Goal: Find specific page/section: Find specific page/section

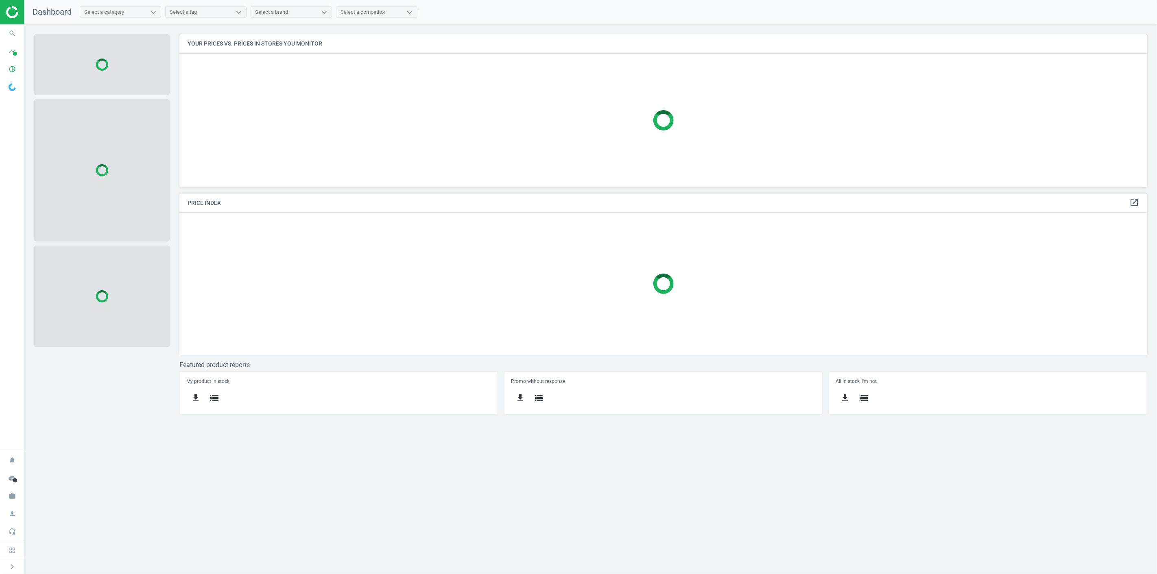
scroll to position [168, 982]
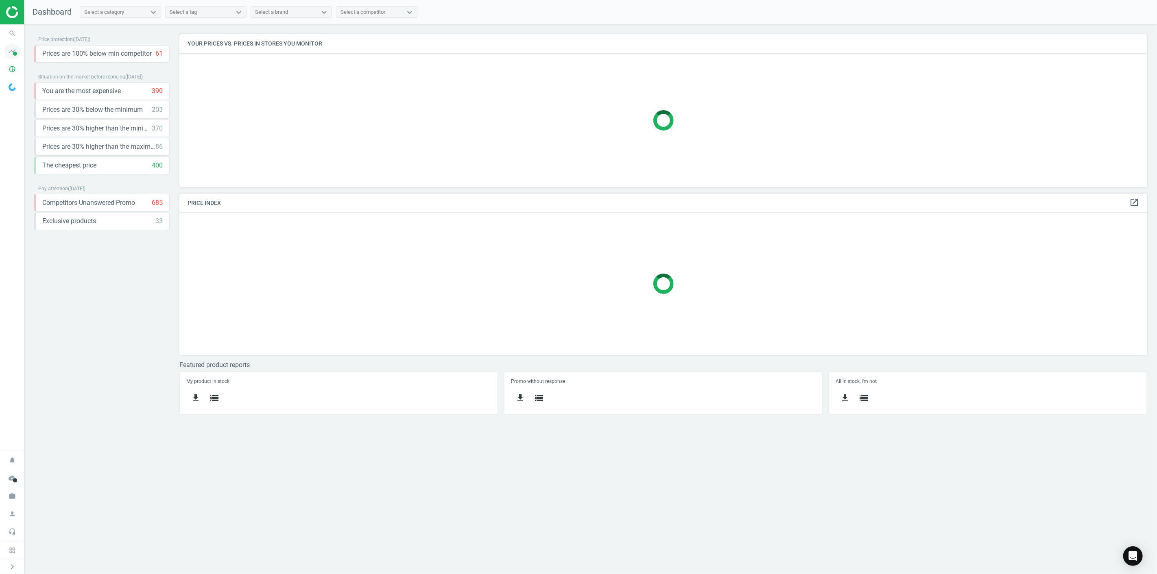
click at [11, 52] on icon "timeline" at bounding box center [11, 51] width 15 height 15
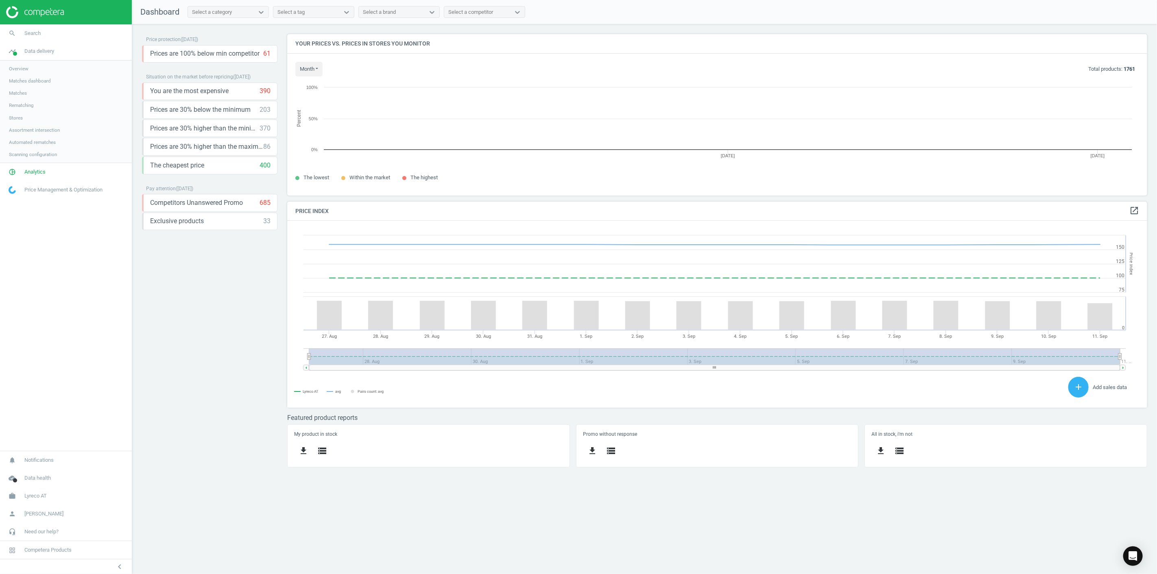
scroll to position [176, 875]
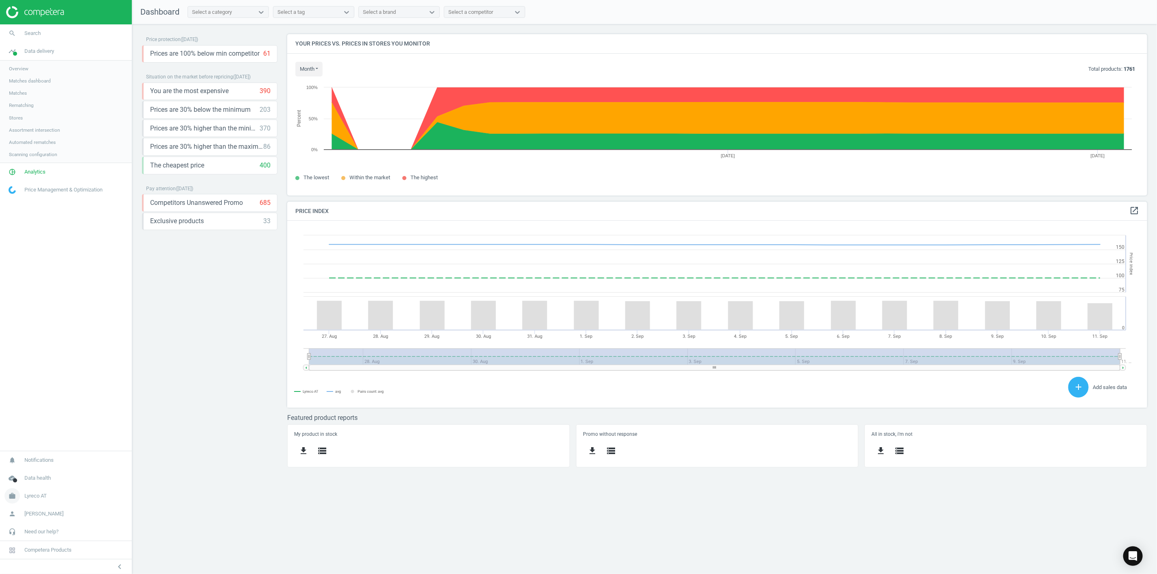
click at [40, 497] on span "Lyreco AT" at bounding box center [35, 496] width 22 height 7
click at [37, 472] on span "Switch campaign" at bounding box center [27, 472] width 36 height 7
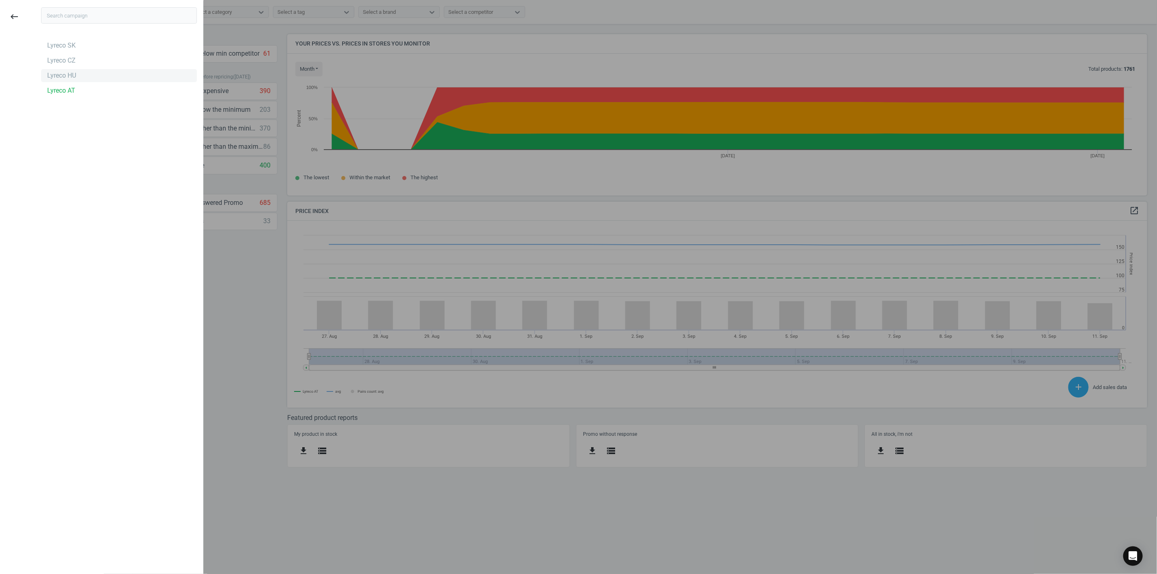
click at [72, 75] on div "Lyreco HU" at bounding box center [61, 75] width 29 height 9
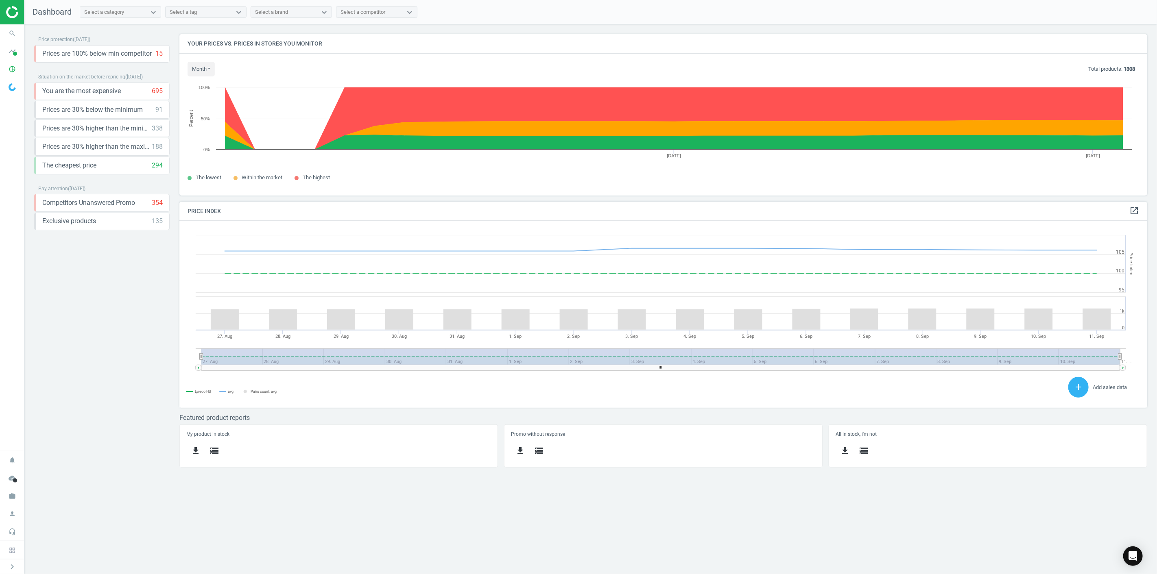
scroll to position [201, 982]
click at [7, 495] on icon "work" at bounding box center [11, 496] width 15 height 15
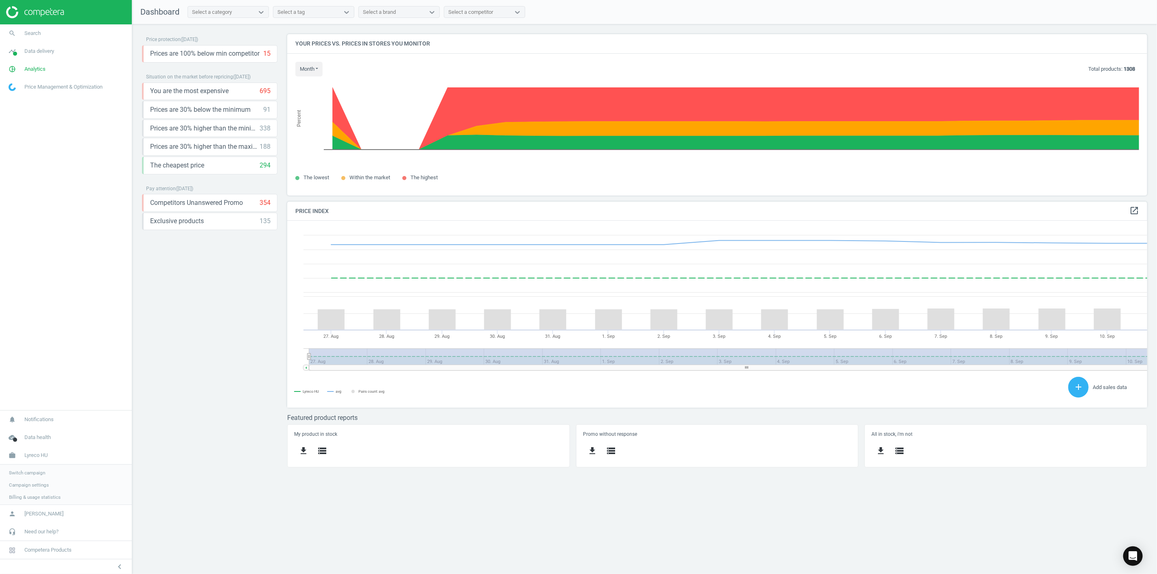
scroll to position [201, 875]
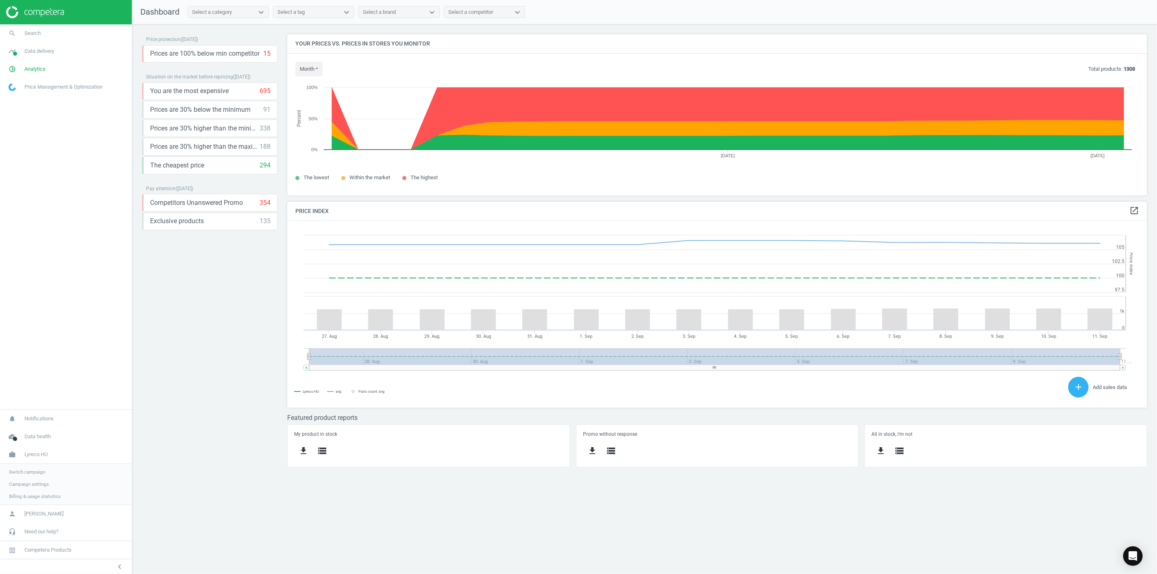
click at [33, 473] on span "Switch campaign" at bounding box center [27, 472] width 36 height 7
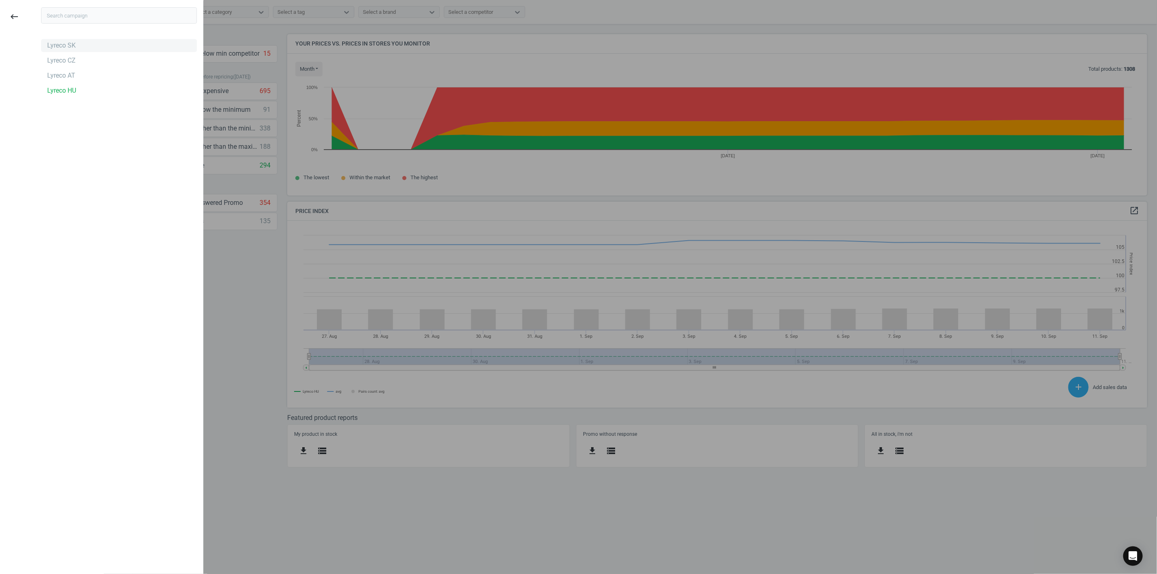
click at [67, 48] on div "Lyreco SK" at bounding box center [61, 45] width 28 height 9
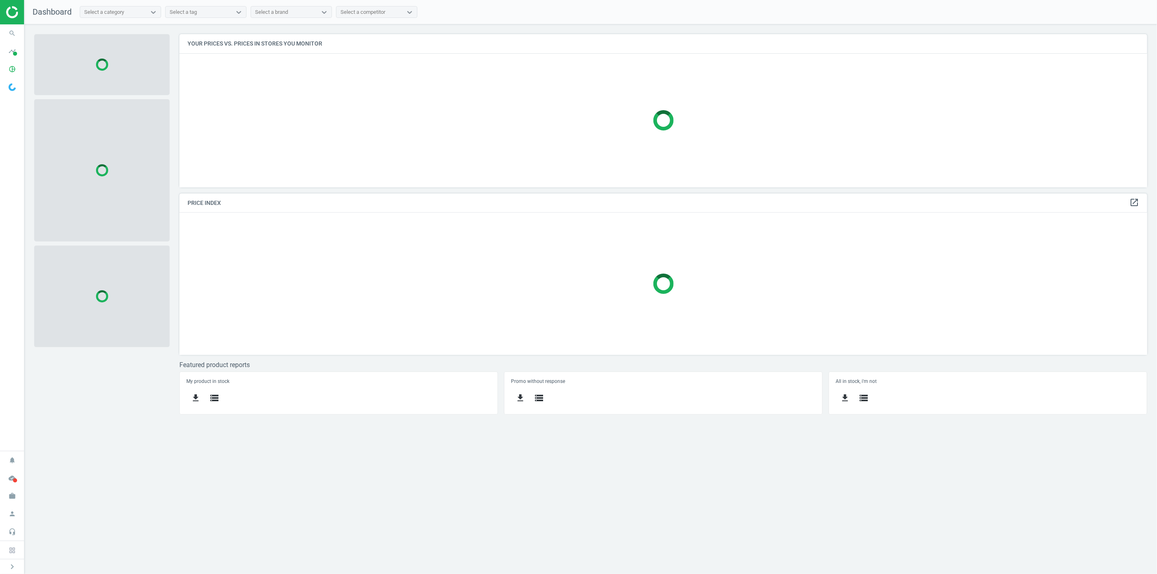
scroll to position [168, 982]
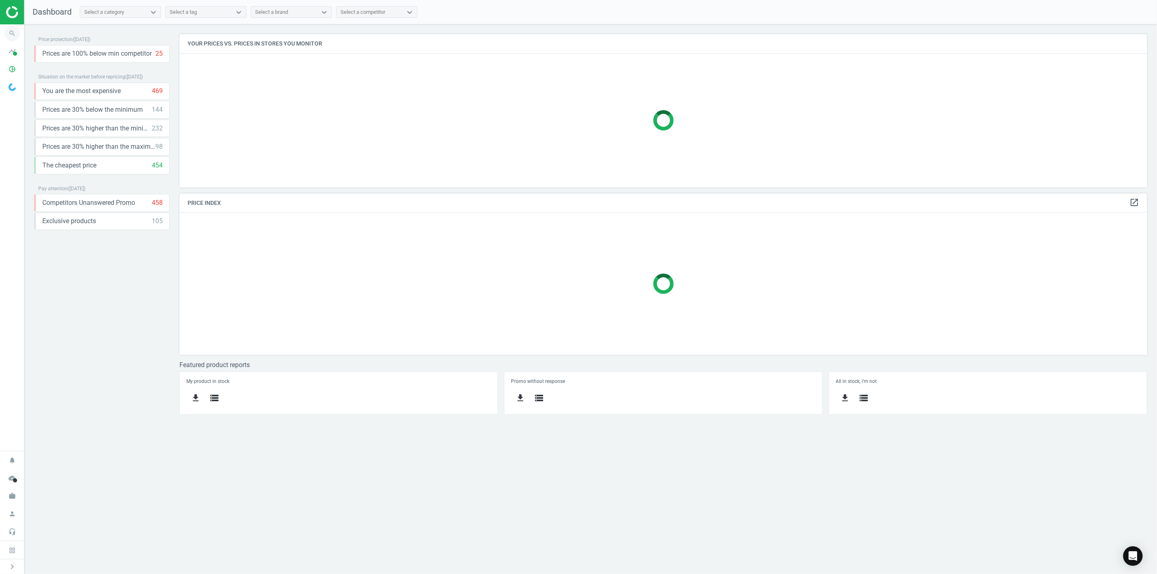
click at [9, 26] on icon "search" at bounding box center [11, 33] width 15 height 15
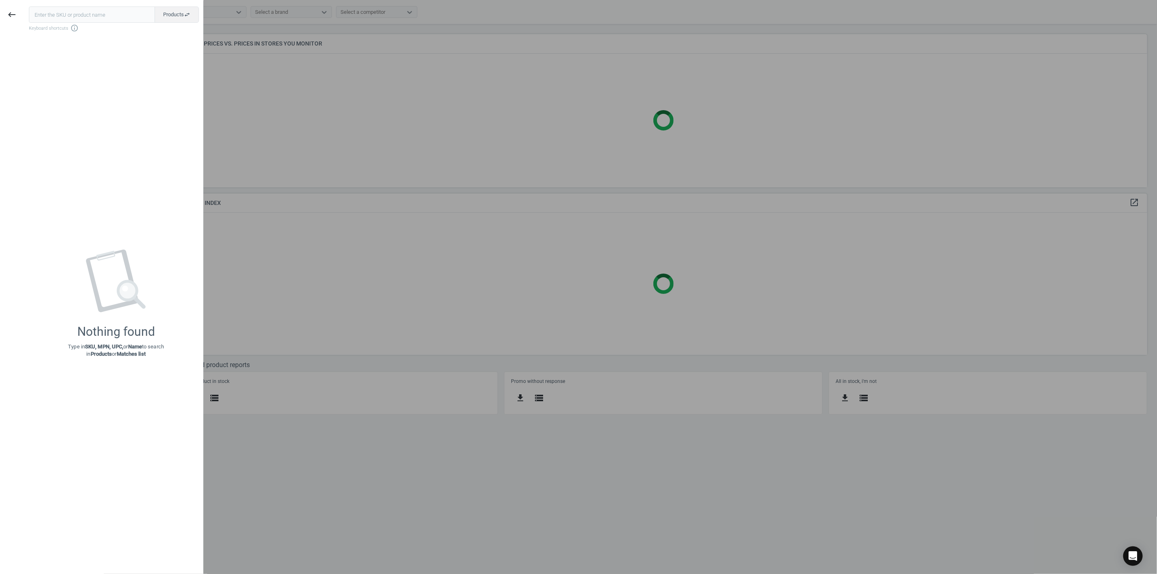
click at [96, 15] on input "text" at bounding box center [92, 15] width 126 height 16
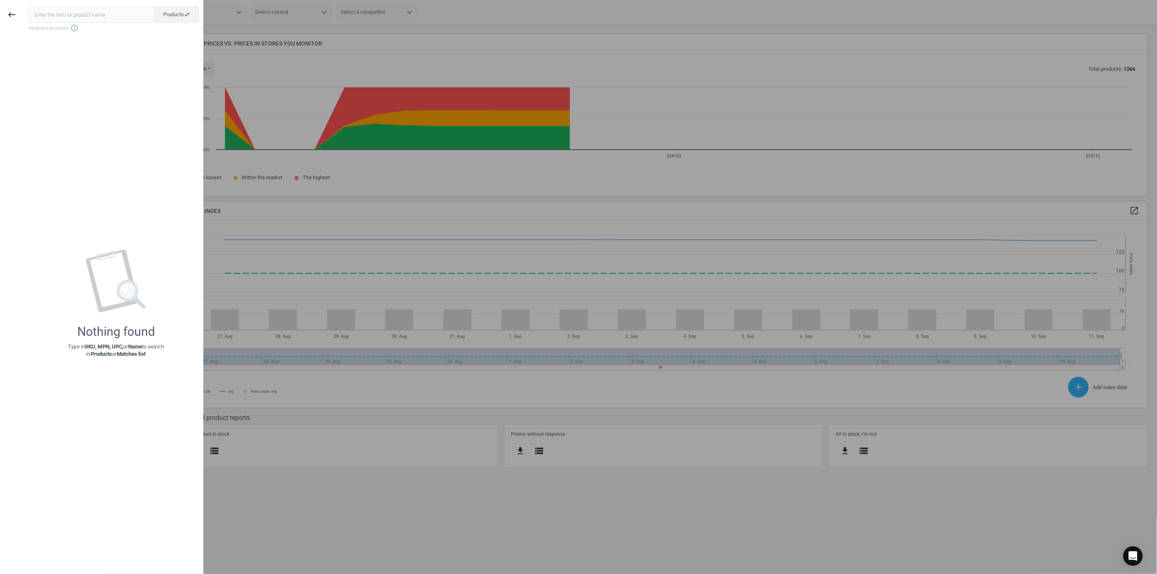
scroll to position [201, 982]
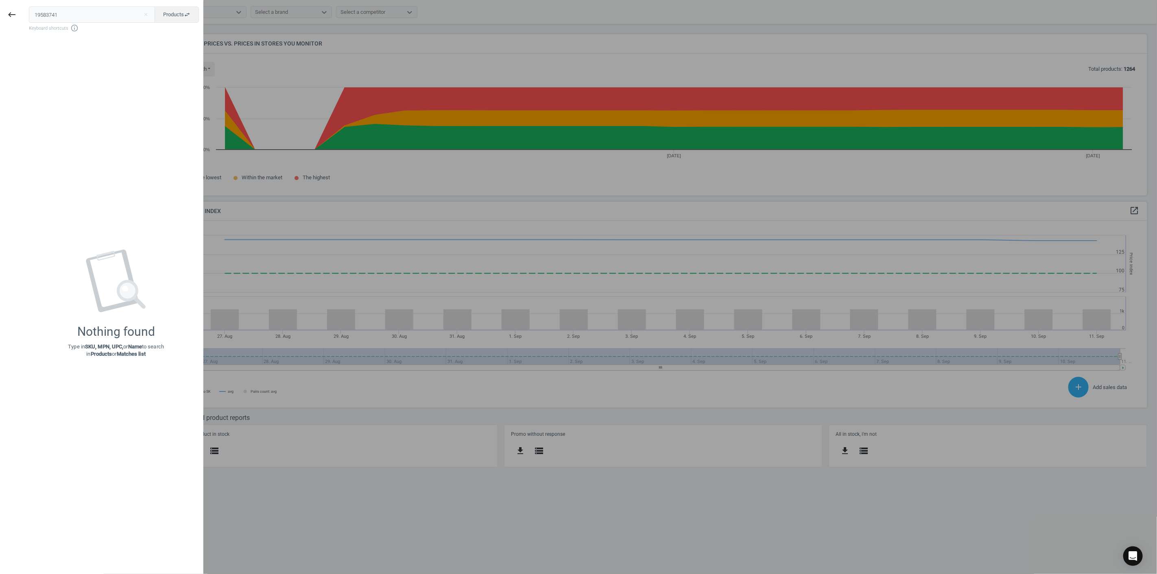
drag, startPoint x: 96, startPoint y: 15, endPoint x: 0, endPoint y: 11, distance: 95.7
click at [0, 11] on div "keyboard_backspace 19583741 close Products swap_horiz Keyboard shortcuts info_o…" at bounding box center [101, 288] width 203 height 574
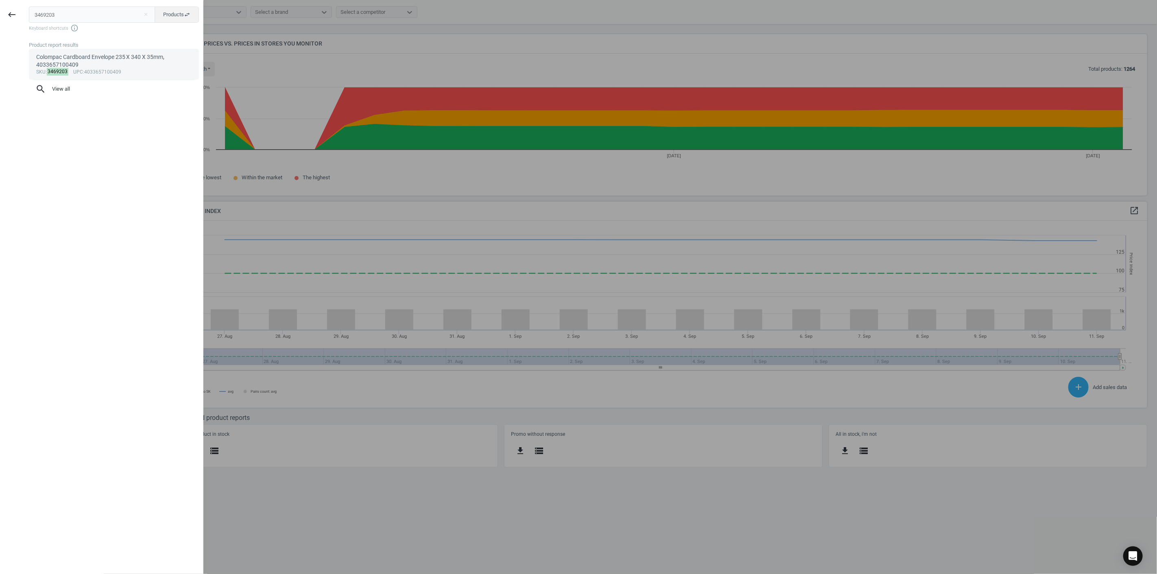
type input "3469203"
click at [107, 71] on div "sku : 3469203 upc :4033657100409" at bounding box center [114, 72] width 156 height 7
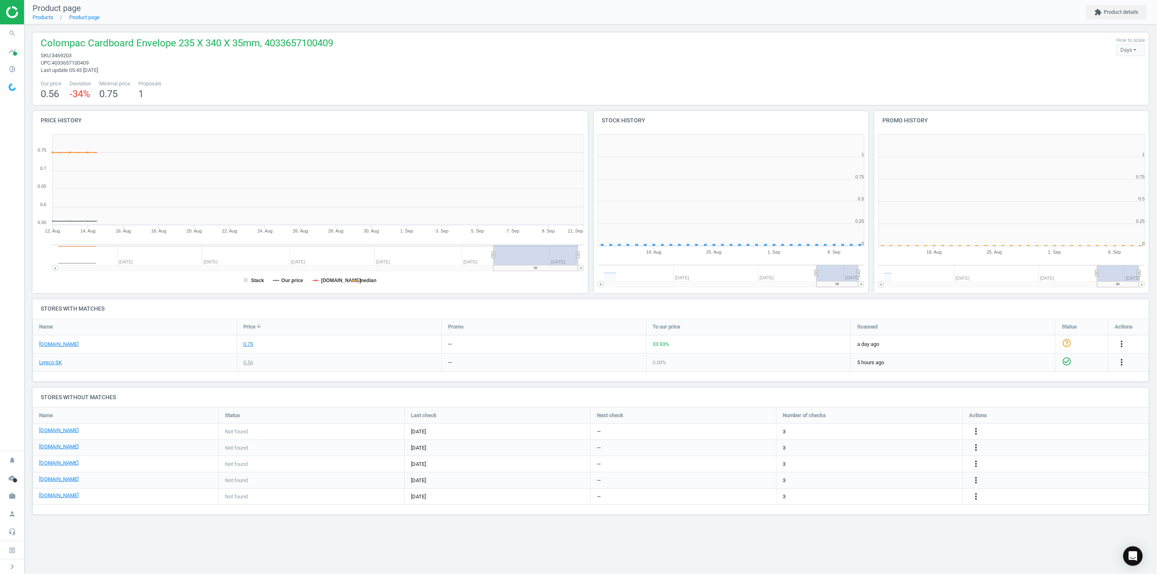
scroll to position [177, 289]
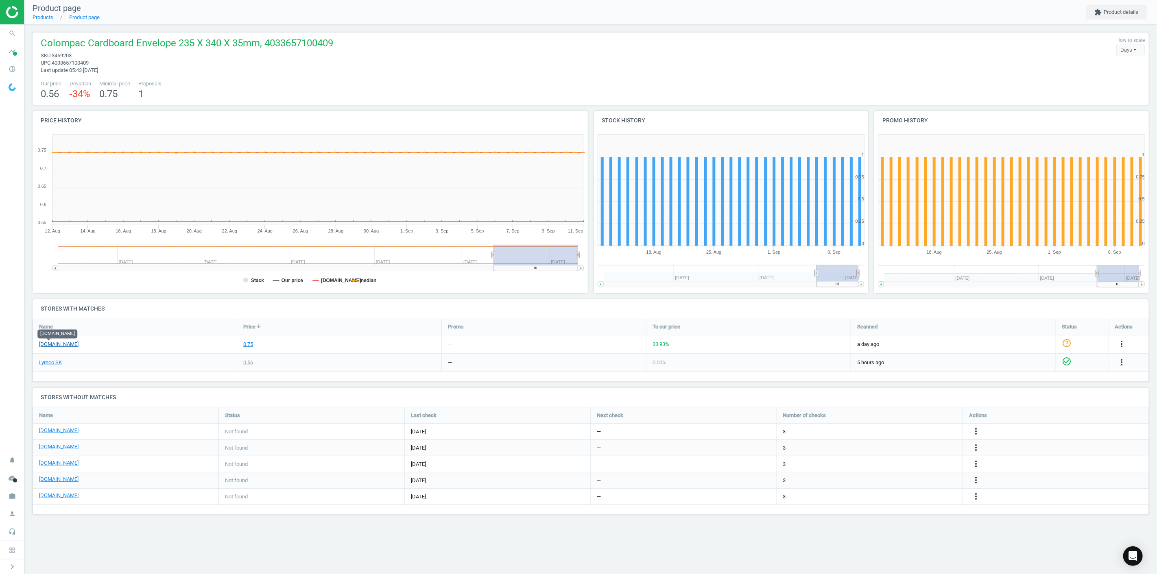
click at [54, 346] on link "[DOMAIN_NAME]" at bounding box center [58, 344] width 39 height 7
